Goal: Find specific page/section: Find specific page/section

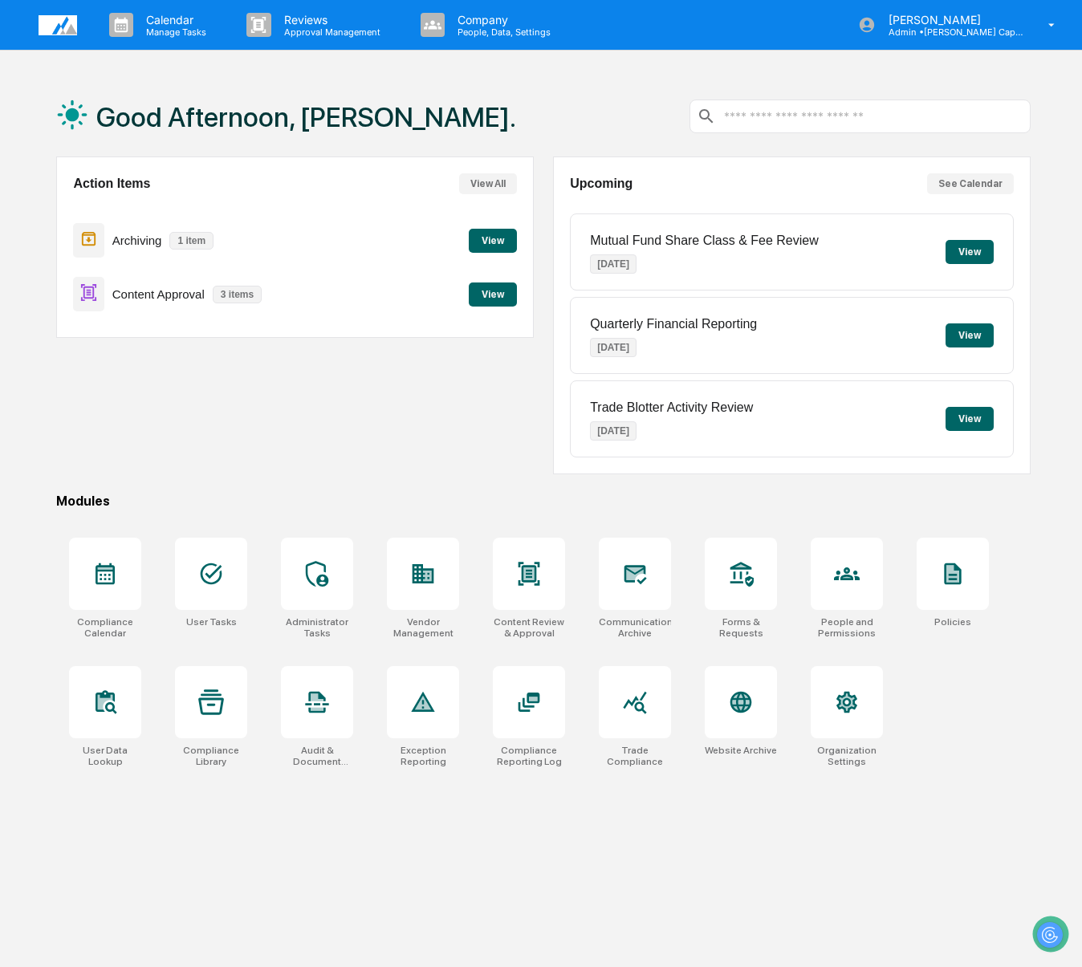
click at [484, 230] on button "View" at bounding box center [493, 241] width 48 height 24
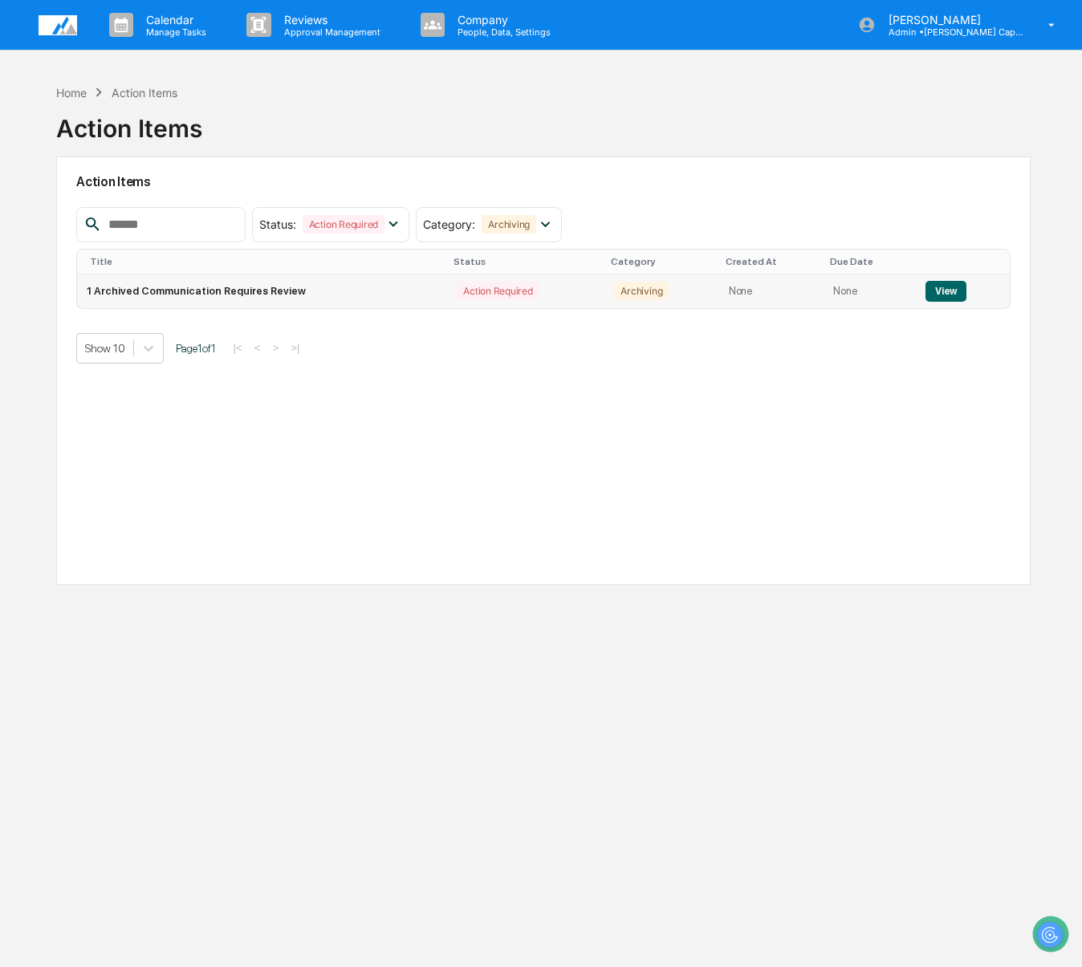
click at [953, 281] on button "View" at bounding box center [946, 291] width 41 height 21
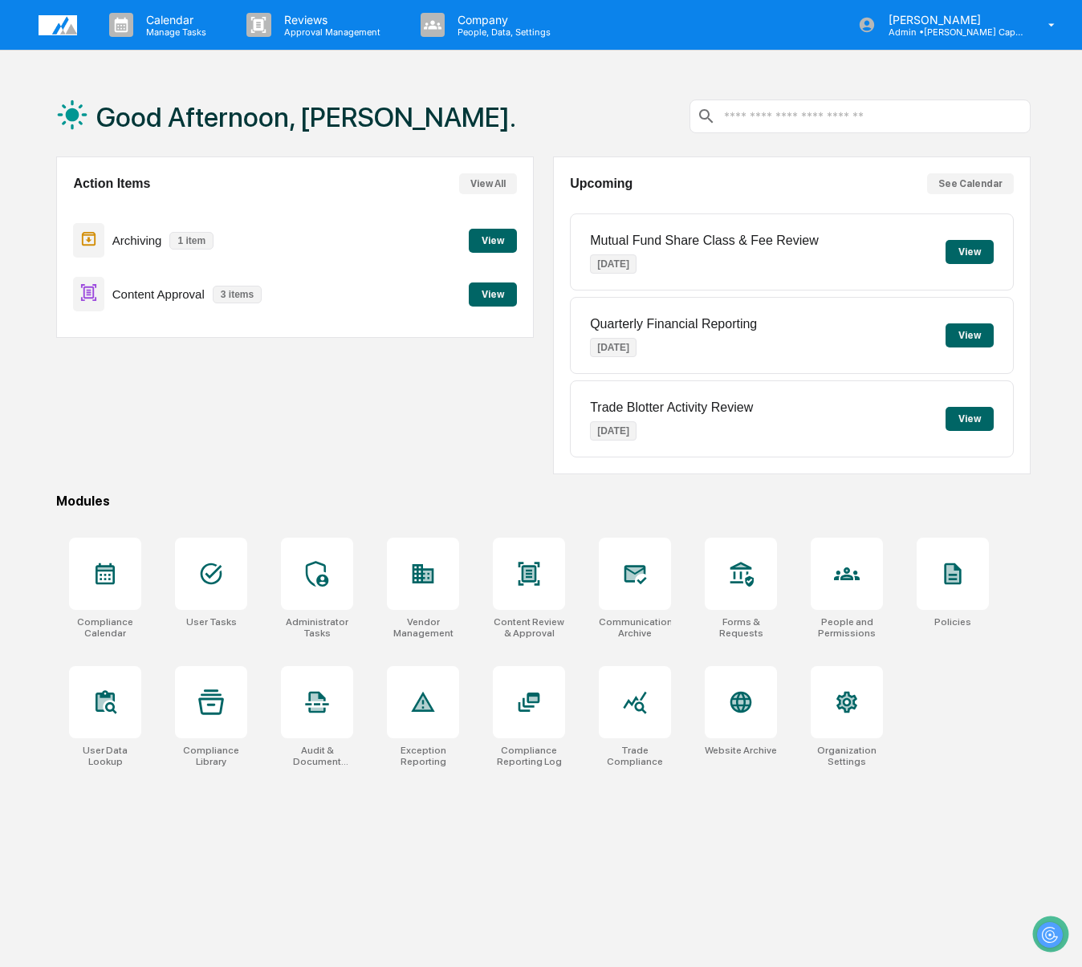
click at [503, 286] on button "View" at bounding box center [493, 295] width 48 height 24
